Goal: Use online tool/utility: Use online tool/utility

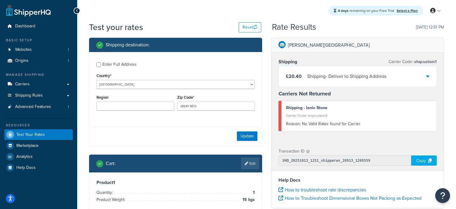
select select "GB"
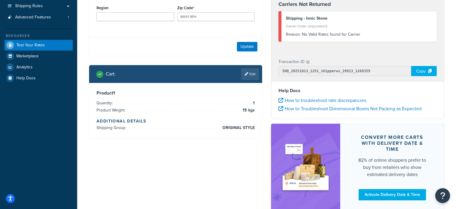
scroll to position [121, 0]
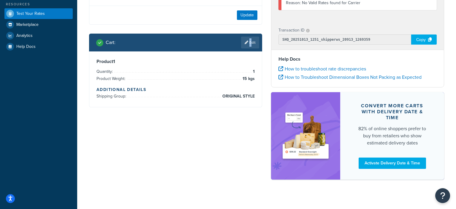
click at [249, 44] on link "Edit" at bounding box center [250, 43] width 18 height 12
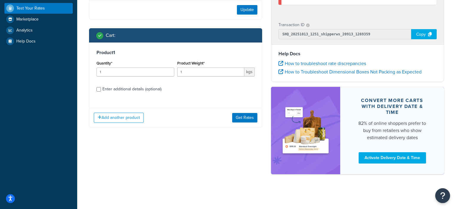
scroll to position [126, 0]
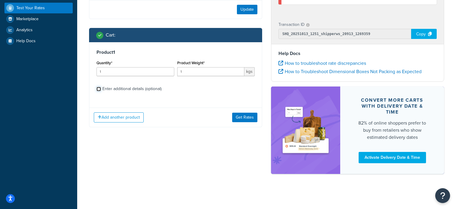
click at [101, 88] on input "Enter additional details (optional)" at bounding box center [98, 89] width 4 height 4
checkbox input "true"
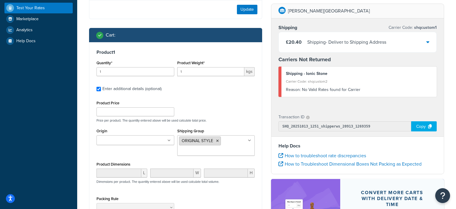
click at [218, 142] on icon at bounding box center [217, 141] width 3 height 4
click at [162, 163] on div "Product Dimensions L W H Dimensions per product. The quantity entered above wil…" at bounding box center [175, 175] width 158 height 30
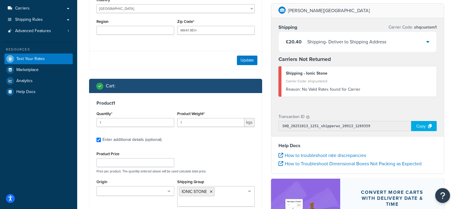
scroll to position [64, 0]
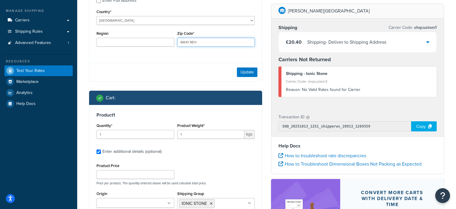
drag, startPoint x: 202, startPoint y: 41, endPoint x: 180, endPoint y: 43, distance: 21.8
click at [180, 43] on input "MK41 9EH" at bounding box center [216, 42] width 78 height 9
paste input "EN7 6DY"
type input "EN7 6DY"
click at [243, 73] on button "Update" at bounding box center [247, 71] width 20 height 9
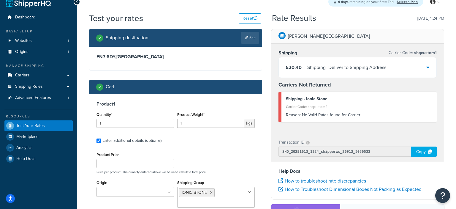
scroll to position [0, 0]
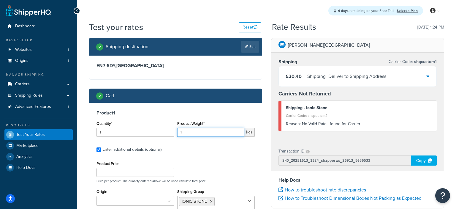
drag, startPoint x: 192, startPoint y: 133, endPoint x: 177, endPoint y: 134, distance: 14.3
click at [177, 134] on input "1" at bounding box center [210, 132] width 67 height 9
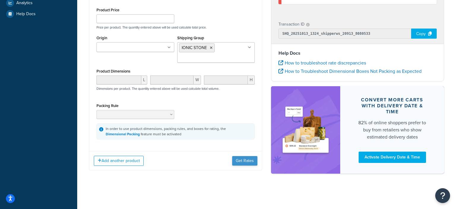
type input "20"
click at [234, 160] on button "Get Rates" at bounding box center [244, 160] width 25 height 9
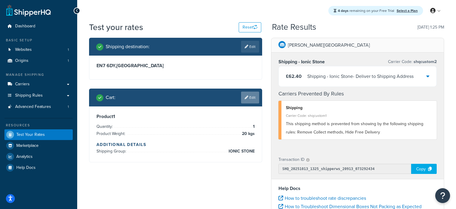
click at [253, 94] on link "Edit" at bounding box center [250, 97] width 18 height 12
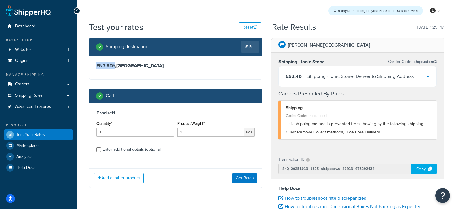
drag, startPoint x: 97, startPoint y: 65, endPoint x: 115, endPoint y: 65, distance: 17.8
click at [115, 65] on h3 "[STREET_ADDRESS]" at bounding box center [175, 66] width 158 height 6
copy h3 "EN7 6DY"
click at [238, 131] on input "2" at bounding box center [210, 132] width 67 height 9
click at [238, 131] on input "3" at bounding box center [210, 132] width 67 height 9
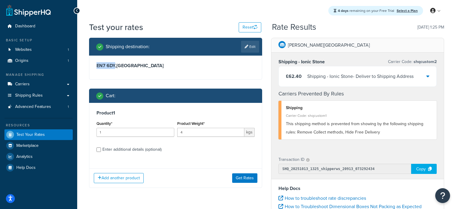
click at [238, 131] on input "4" at bounding box center [210, 132] width 67 height 9
click at [238, 131] on input "5" at bounding box center [210, 132] width 67 height 9
click at [238, 131] on input "6" at bounding box center [210, 132] width 67 height 9
click at [238, 131] on input "7" at bounding box center [210, 132] width 67 height 9
click at [238, 131] on input "8" at bounding box center [210, 132] width 67 height 9
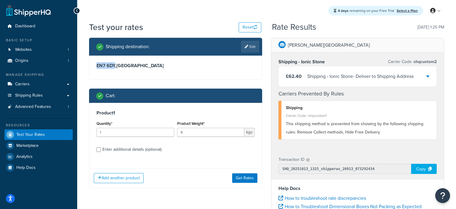
click at [238, 131] on input "9" at bounding box center [210, 132] width 67 height 9
click at [237, 134] on input "8" at bounding box center [210, 132] width 67 height 9
click at [237, 134] on input "7" at bounding box center [210, 132] width 67 height 9
click at [237, 134] on input "6" at bounding box center [210, 132] width 67 height 9
click at [237, 134] on input "5" at bounding box center [210, 132] width 67 height 9
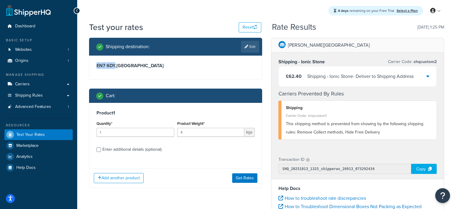
click at [237, 134] on input "4" at bounding box center [210, 132] width 67 height 9
click at [237, 134] on input "3" at bounding box center [210, 132] width 67 height 9
click at [237, 134] on input "2" at bounding box center [210, 132] width 67 height 9
type input "1"
click at [237, 134] on input "1" at bounding box center [210, 132] width 67 height 9
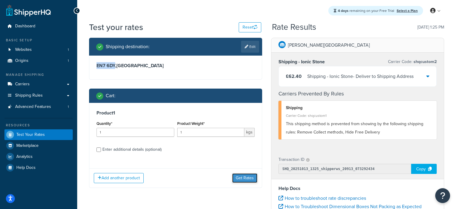
click at [246, 179] on button "Get Rates" at bounding box center [244, 177] width 25 height 9
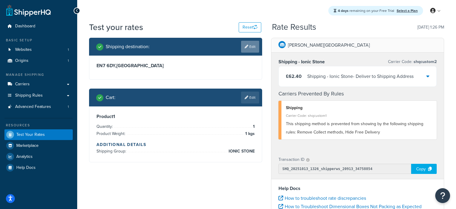
click at [250, 47] on link "Edit" at bounding box center [250, 47] width 18 height 12
select select "GB"
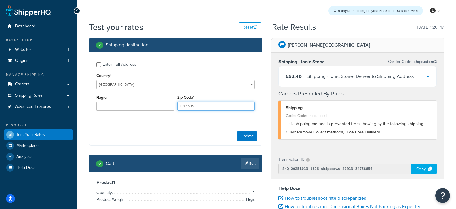
drag, startPoint x: 205, startPoint y: 106, endPoint x: 177, endPoint y: 106, distance: 27.6
click at [177, 106] on input "EN7 6DY" at bounding box center [216, 106] width 78 height 9
paste input "5AH"
type input "EN7 5AH"
click at [244, 136] on button "Update" at bounding box center [247, 135] width 20 height 9
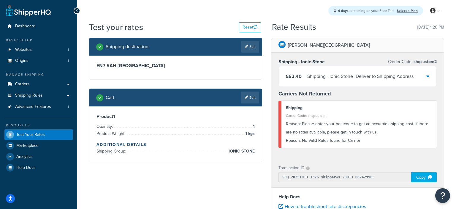
click at [107, 66] on h3 "EN7 5AH , [GEOGRAPHIC_DATA]" at bounding box center [175, 66] width 158 height 6
drag, startPoint x: 96, startPoint y: 65, endPoint x: 116, endPoint y: 66, distance: 19.6
click at [116, 66] on div "EN7 5AH , [GEOGRAPHIC_DATA]" at bounding box center [175, 68] width 172 height 24
copy h3 "EN7 5AH"
click at [172, 144] on h4 "Additional Details" at bounding box center [175, 144] width 158 height 6
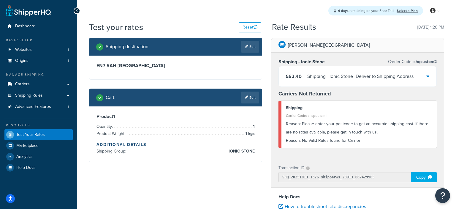
click at [109, 68] on h3 "EN7 5AH , [GEOGRAPHIC_DATA]" at bounding box center [175, 66] width 158 height 6
drag, startPoint x: 97, startPoint y: 65, endPoint x: 117, endPoint y: 66, distance: 19.9
click at [117, 66] on h3 "EN7 5AH , [GEOGRAPHIC_DATA]" at bounding box center [175, 66] width 158 height 6
copy h3 "EN7 5AH"
click at [200, 169] on div "Shipping destination : Edit EN7 5AH , [GEOGRAPHIC_DATA] Cart : Edit Product 1 Q…" at bounding box center [176, 104] width 182 height 133
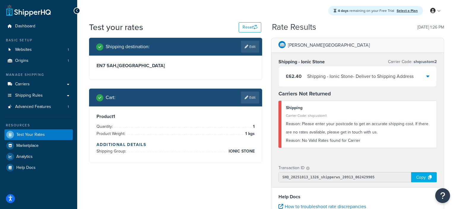
click at [187, 194] on div "Shipping destination : Edit EN7 5AH , [GEOGRAPHIC_DATA] Cart : Edit Product 1 Q…" at bounding box center [267, 180] width 364 height 285
click at [248, 46] on link "Edit" at bounding box center [250, 47] width 18 height 12
select select "GB"
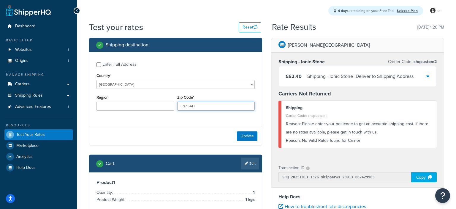
drag, startPoint x: 199, startPoint y: 107, endPoint x: 180, endPoint y: 106, distance: 19.0
click at [180, 106] on input "EN7 5AH" at bounding box center [216, 106] width 78 height 9
paste input "CR8 1"
type input "CR8 1AH"
click at [245, 136] on button "Update" at bounding box center [247, 135] width 20 height 9
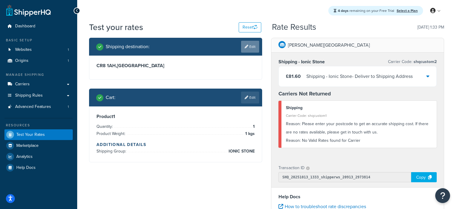
click at [247, 45] on icon at bounding box center [247, 47] width 4 height 4
select select "GB"
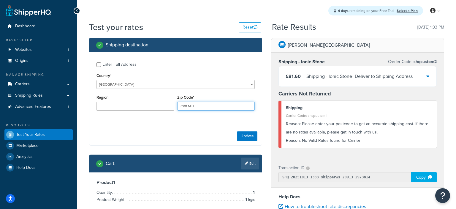
click at [199, 105] on input "CR8 1AH" at bounding box center [216, 106] width 78 height 9
paste input "IM5 1AB"
type input "IM5 1AB"
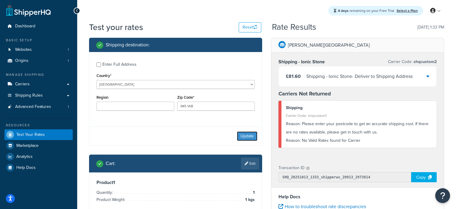
click at [240, 136] on button "Update" at bounding box center [247, 135] width 20 height 9
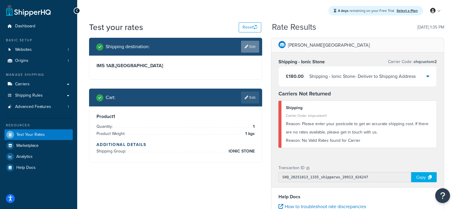
click at [249, 44] on link "Edit" at bounding box center [250, 47] width 18 height 12
select select "GB"
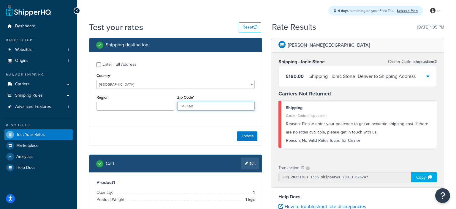
drag, startPoint x: 199, startPoint y: 105, endPoint x: 177, endPoint y: 105, distance: 21.7
click at [177, 105] on input "IM5 1AB" at bounding box center [216, 106] width 78 height 9
paste input "SW17 0BA"
type input "SW17 0BA"
click at [243, 136] on button "Update" at bounding box center [247, 135] width 20 height 9
